Goal: Task Accomplishment & Management: Manage account settings

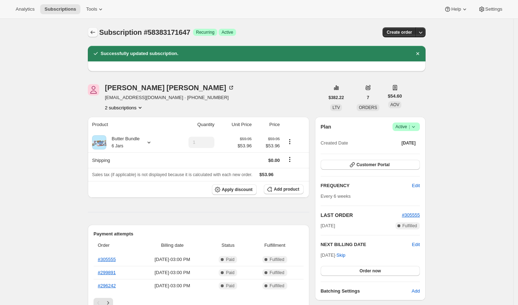
click at [94, 30] on icon "Subscriptions" at bounding box center [92, 32] width 7 height 7
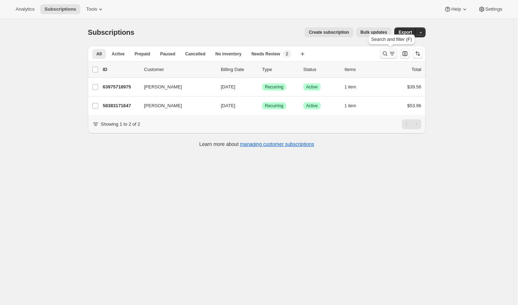
click at [387, 53] on icon "Search and filter results" at bounding box center [385, 53] width 7 height 7
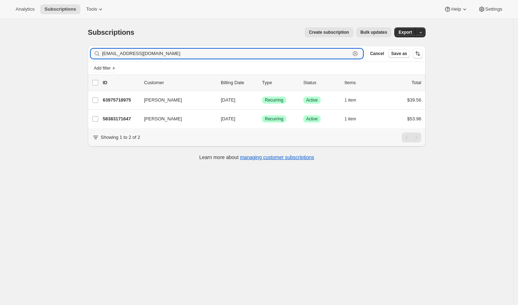
paste input "[EMAIL_ADDRESS][DOMAIN_NAME]"
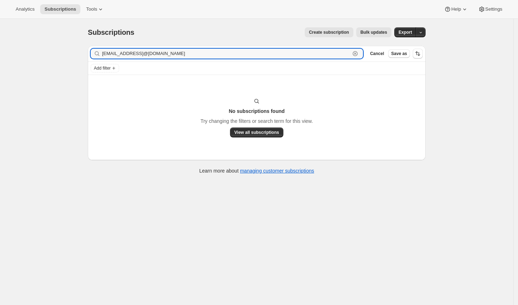
drag, startPoint x: 163, startPoint y: 49, endPoint x: 73, endPoint y: 49, distance: 89.6
click at [73, 49] on div "Subscriptions. This page is ready Subscriptions Create subscription Bulk update…" at bounding box center [257, 171] width 514 height 305
paste input "text"
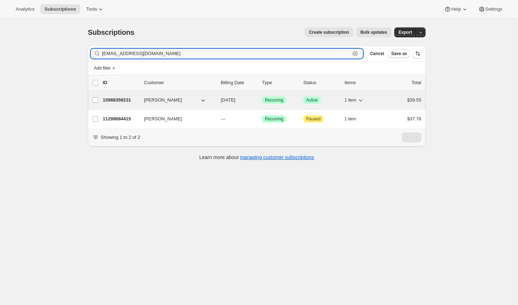
type input "[EMAIL_ADDRESS][DOMAIN_NAME]"
click at [127, 99] on p "15988359231" at bounding box center [121, 100] width 36 height 7
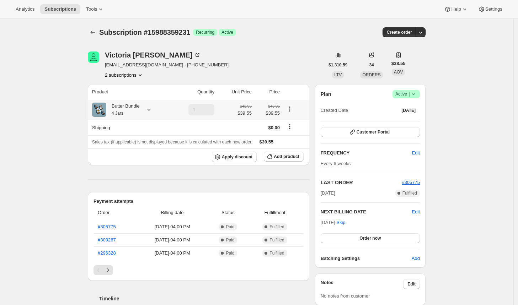
click at [150, 109] on icon at bounding box center [148, 109] width 7 height 7
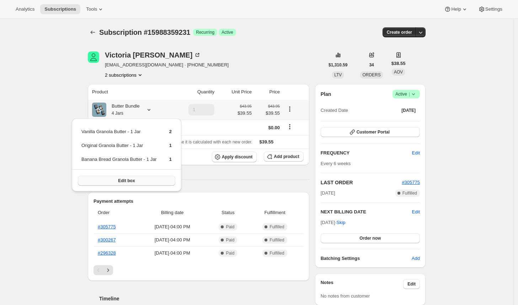
click at [139, 181] on button "Edit box" at bounding box center [126, 181] width 97 height 10
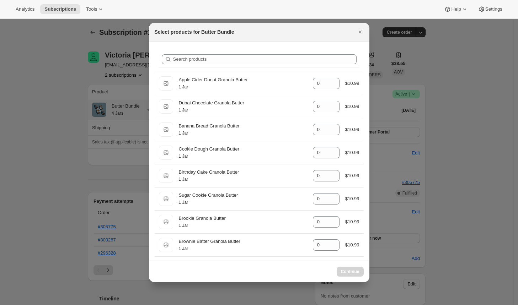
select select "gid://shopify/ProductVariant/39587106226239"
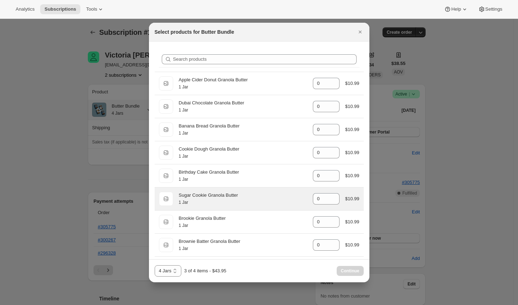
scroll to position [116, 0]
click at [331, 193] on icon ":rqm:" at bounding box center [334, 196] width 7 height 7
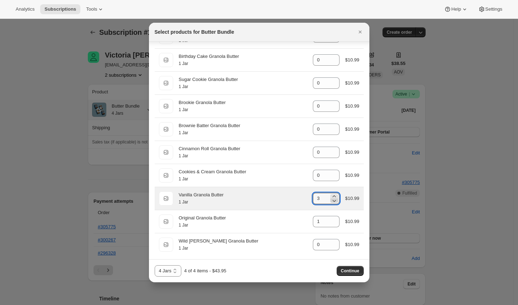
click at [332, 197] on icon ":rqm:" at bounding box center [334, 200] width 7 height 7
type input "2"
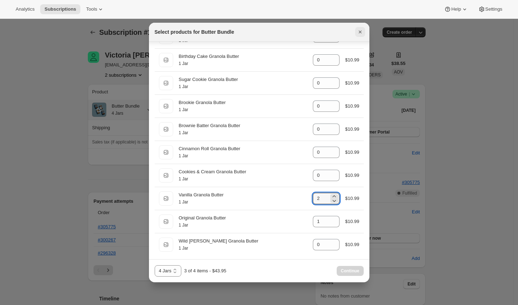
click at [360, 31] on icon "Close" at bounding box center [359, 32] width 3 height 3
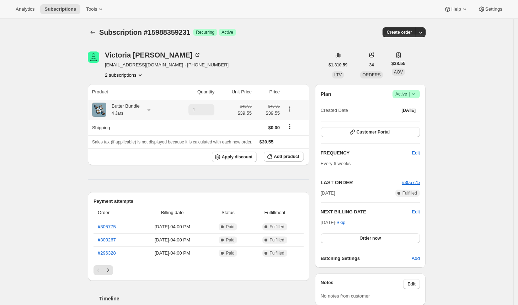
click at [152, 109] on icon at bounding box center [148, 109] width 7 height 7
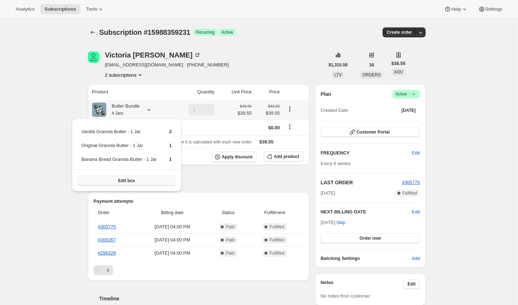
click at [132, 182] on span "Edit box" at bounding box center [126, 181] width 17 height 6
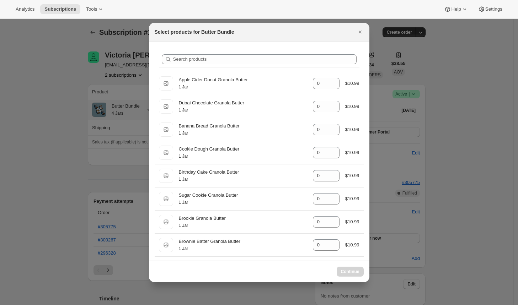
select select "gid://shopify/ProductVariant/39587106226239"
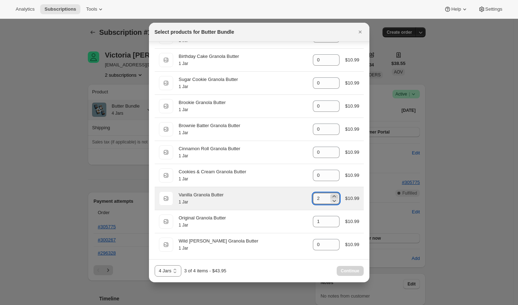
click at [331, 193] on icon ":rrp:" at bounding box center [334, 196] width 7 height 7
type input "3"
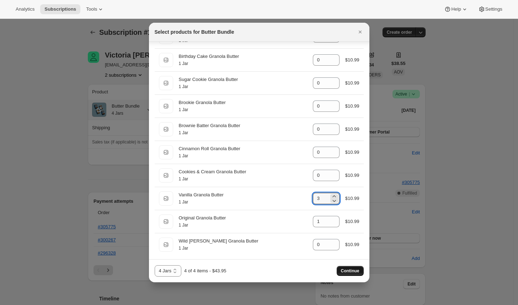
click at [350, 273] on span "Continue" at bounding box center [350, 272] width 18 height 6
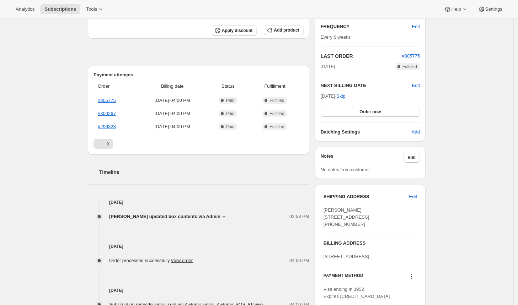
scroll to position [0, 0]
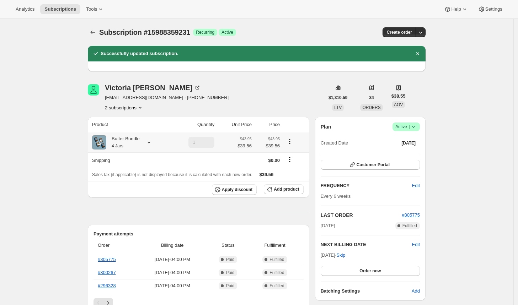
click at [149, 142] on icon at bounding box center [148, 142] width 7 height 7
